Goal: Transaction & Acquisition: Obtain resource

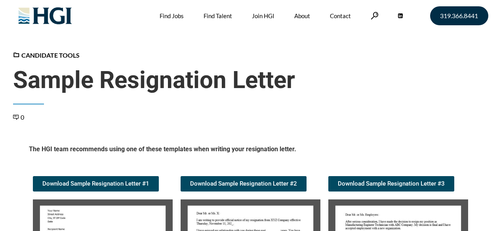
scroll to position [118, 0]
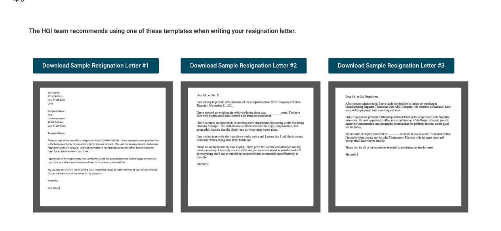
click at [80, 146] on img at bounding box center [103, 147] width 140 height 131
click at [79, 147] on img at bounding box center [103, 147] width 140 height 131
click at [78, 147] on img at bounding box center [103, 147] width 140 height 131
click at [87, 64] on span "Download Sample Resignation Letter #1" at bounding box center [95, 66] width 107 height 6
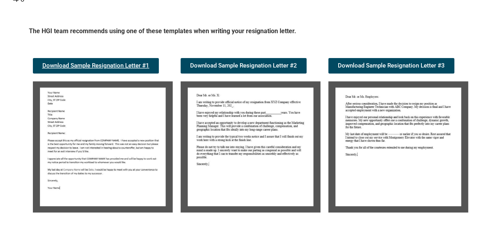
click at [83, 64] on span "Download Sample Resignation Letter #1" at bounding box center [95, 66] width 107 height 6
click at [102, 64] on span "Download Sample Resignation Letter #1" at bounding box center [95, 66] width 107 height 6
click at [102, 65] on span "Download Sample Resignation Letter #1" at bounding box center [95, 66] width 107 height 6
click at [112, 64] on span "Download Sample Resignation Letter #1" at bounding box center [95, 66] width 107 height 6
click at [112, 65] on span "Download Sample Resignation Letter #1" at bounding box center [95, 66] width 107 height 6
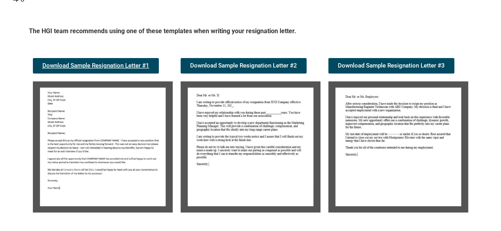
click at [112, 65] on span "Download Sample Resignation Letter #1" at bounding box center [95, 66] width 107 height 6
click at [112, 64] on span "Download Sample Resignation Letter #1" at bounding box center [95, 66] width 107 height 6
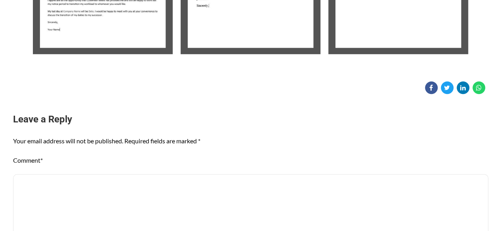
scroll to position [158, 0]
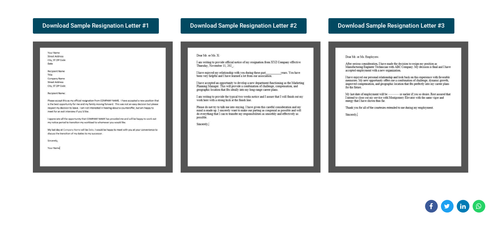
click at [200, 71] on img at bounding box center [250, 107] width 140 height 131
drag, startPoint x: 199, startPoint y: 72, endPoint x: 203, endPoint y: 66, distance: 6.4
click at [199, 72] on img at bounding box center [250, 107] width 140 height 131
click at [220, 21] on link "Download Sample Resignation Letter #2" at bounding box center [243, 25] width 126 height 15
click at [94, 19] on link "Download Sample Resignation Letter #1" at bounding box center [96, 25] width 126 height 15
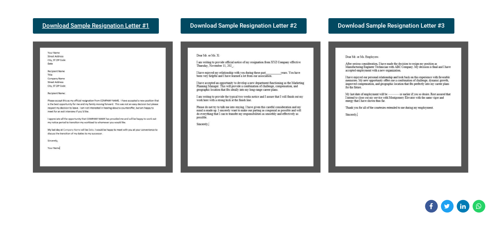
click at [99, 23] on span "Download Sample Resignation Letter #1" at bounding box center [95, 26] width 107 height 6
